Goal: Share content: Share content

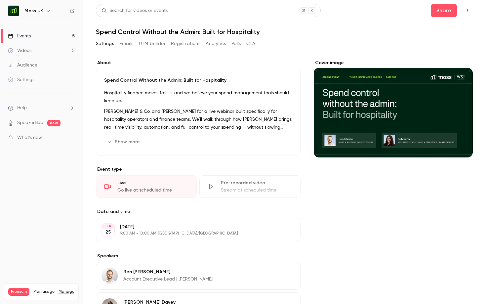
click at [466, 13] on icon "button" at bounding box center [466, 10] width 5 height 5
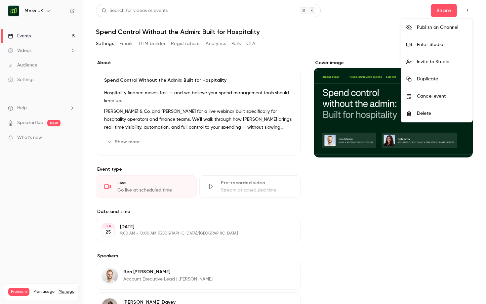
click at [412, 18] on div "Publish on Channel Enter Studio Invite to Studio Duplicate Cancel event Delete" at bounding box center [436, 70] width 72 height 104
click at [436, 13] on div at bounding box center [243, 152] width 486 height 304
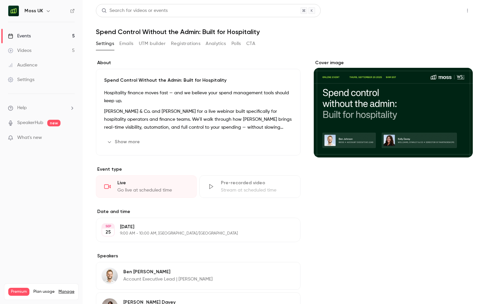
click at [446, 7] on button "Share" at bounding box center [443, 10] width 26 height 13
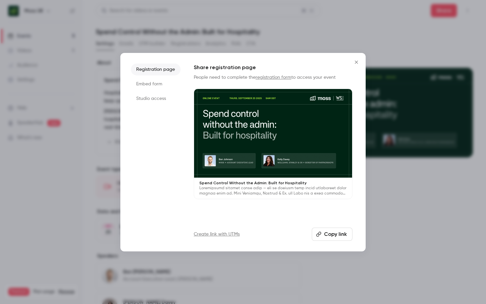
click at [329, 241] on div "Registration page Embed form Studio access Share registration page People need …" at bounding box center [242, 152] width 245 height 198
click at [329, 235] on button "Copy link" at bounding box center [331, 233] width 41 height 13
click at [354, 60] on icon "Close" at bounding box center [356, 61] width 8 height 5
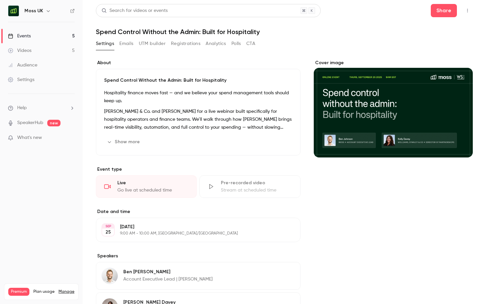
click at [148, 44] on button "UTM builder" at bounding box center [152, 43] width 27 height 11
